Goal: Information Seeking & Learning: Learn about a topic

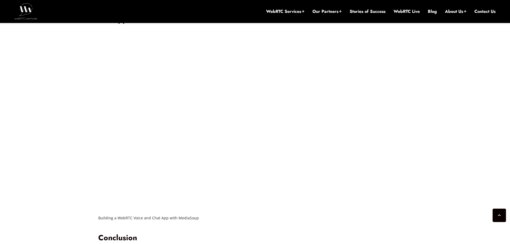
scroll to position [1662, 0]
drag, startPoint x: 156, startPoint y: 94, endPoint x: 181, endPoint y: 96, distance: 25.0
drag, startPoint x: 192, startPoint y: 96, endPoint x: 288, endPoint y: 100, distance: 95.9
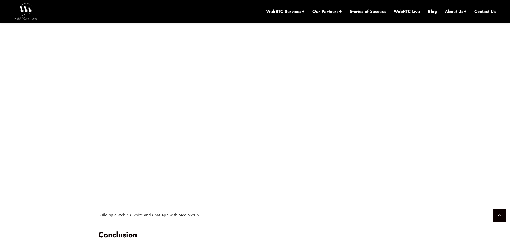
drag, startPoint x: 116, startPoint y: 104, endPoint x: 276, endPoint y: 109, distance: 160.4
drag, startPoint x: 104, startPoint y: 112, endPoint x: 263, endPoint y: 116, distance: 158.2
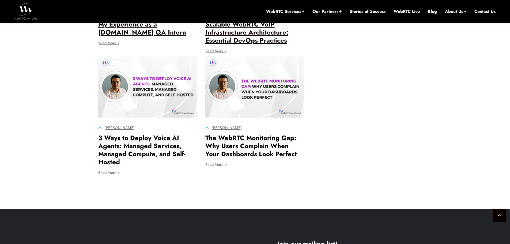
scroll to position [2063, 0]
